Goal: Transaction & Acquisition: Subscribe to service/newsletter

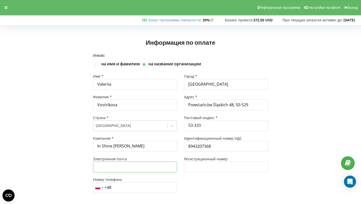
click at [150, 165] on input "text" at bounding box center [135, 166] width 84 height 11
type input "[EMAIL_ADDRESS][DOMAIN_NAME]"
type input "[GEOGRAPHIC_DATA]"
type input "al. „Solidarności” 117 buro 402"
type input "00-140"
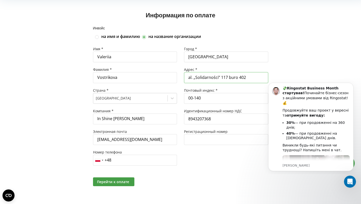
drag, startPoint x: 251, startPoint y: 78, endPoint x: 189, endPoint y: 77, distance: 62.2
click at [189, 77] on input "al. „Solidarności” 117 buro 402" at bounding box center [226, 77] width 84 height 11
type input "Powstańców Śląskich 48, 50-529"
click at [201, 98] on input "00-140" at bounding box center [226, 98] width 84 height 11
type input "53-333"
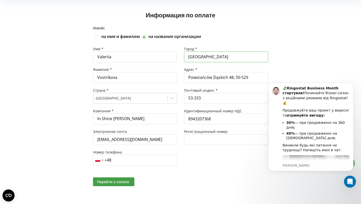
drag, startPoint x: 210, startPoint y: 53, endPoint x: 189, endPoint y: 53, distance: 21.3
click at [189, 53] on input "[GEOGRAPHIC_DATA]" at bounding box center [226, 56] width 84 height 11
type input "[GEOGRAPHIC_DATA]"
click at [128, 161] on input "+48" at bounding box center [135, 160] width 84 height 11
type input "[PHONE_NUMBER]"
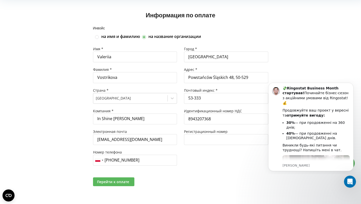
click at [128, 182] on span "Перейти к оплате" at bounding box center [113, 181] width 32 height 5
click at [108, 179] on span "Перейти к оплате" at bounding box center [113, 181] width 32 height 5
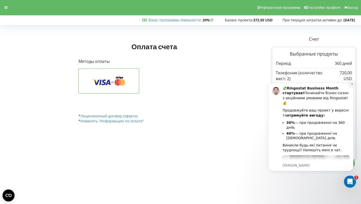
click at [351, 85] on icon "Dismiss notification" at bounding box center [352, 84] width 3 height 3
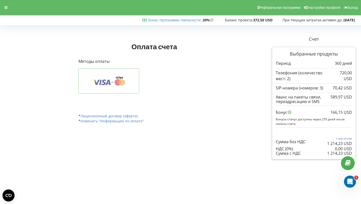
click at [114, 77] on icon at bounding box center [108, 81] width 45 height 10
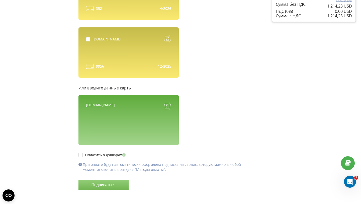
scroll to position [143, 0]
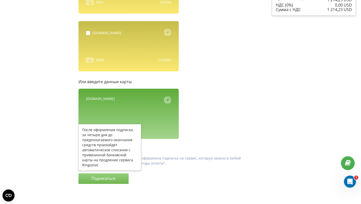
click at [118, 179] on button "Подписаться" at bounding box center [104, 178] width 50 height 11
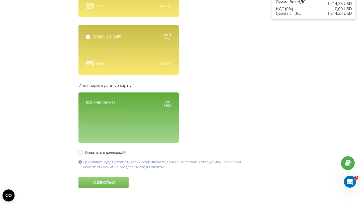
scroll to position [143, 0]
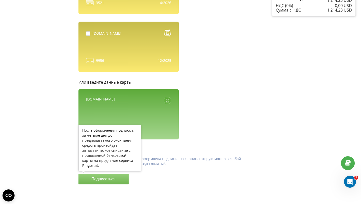
click at [103, 178] on button "Подписаться" at bounding box center [104, 179] width 50 height 11
click at [111, 176] on button "Подписаться" at bounding box center [104, 179] width 50 height 11
